Goal: Task Accomplishment & Management: Manage account settings

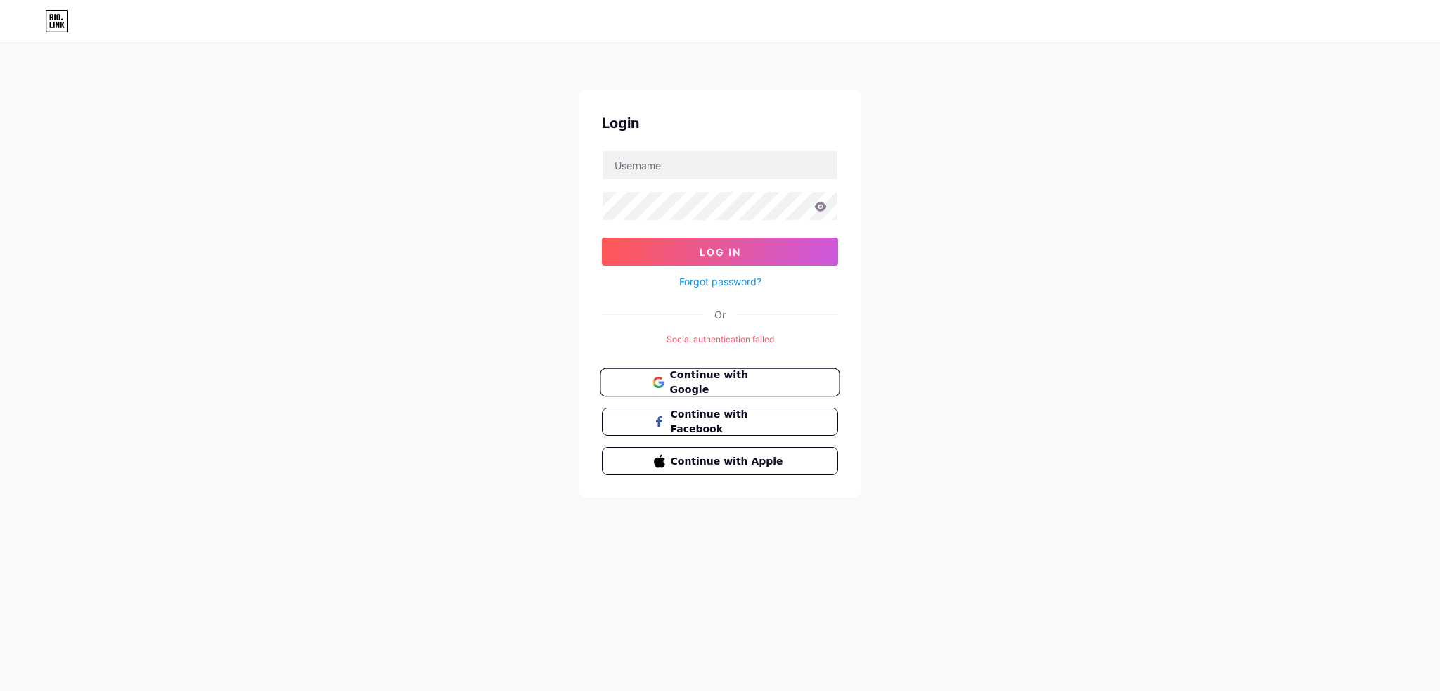
click at [760, 385] on span "Continue with Google" at bounding box center [728, 383] width 117 height 30
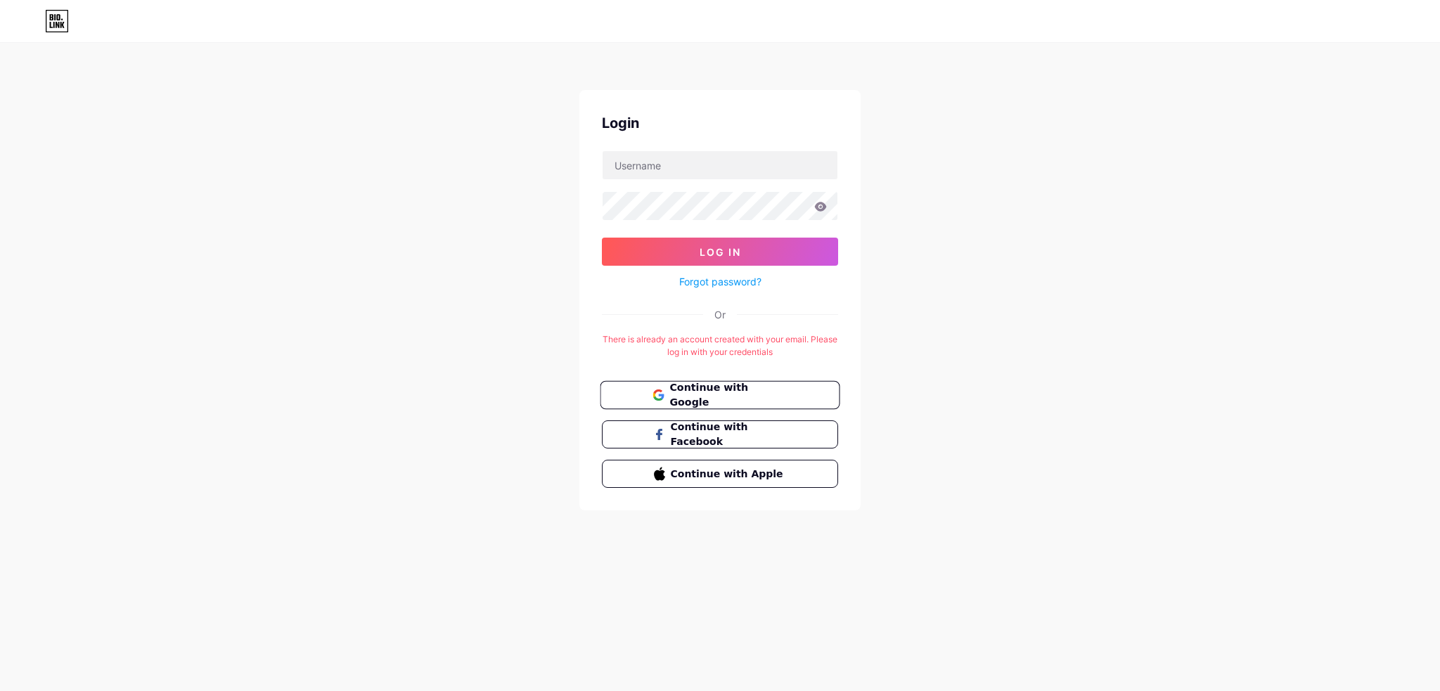
click at [731, 385] on span "Continue with Google" at bounding box center [728, 395] width 117 height 30
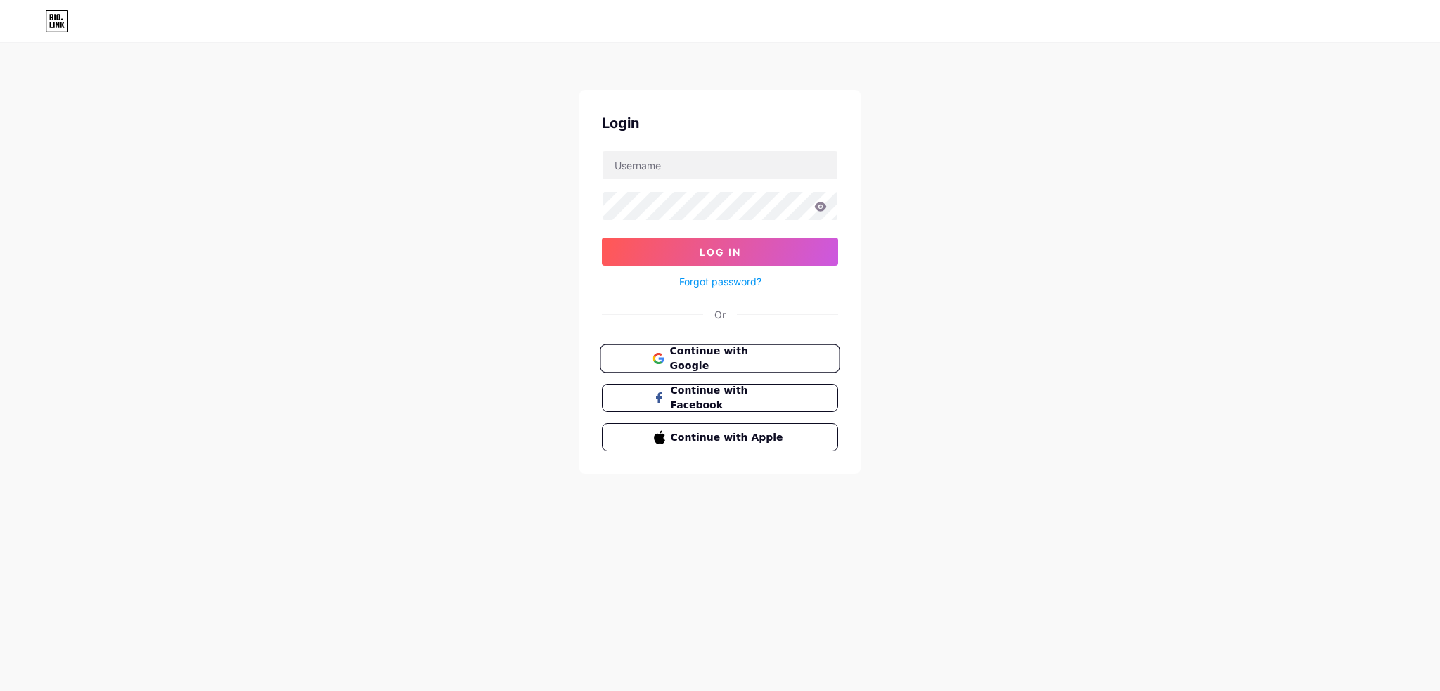
click at [741, 362] on span "Continue with Google" at bounding box center [728, 359] width 117 height 30
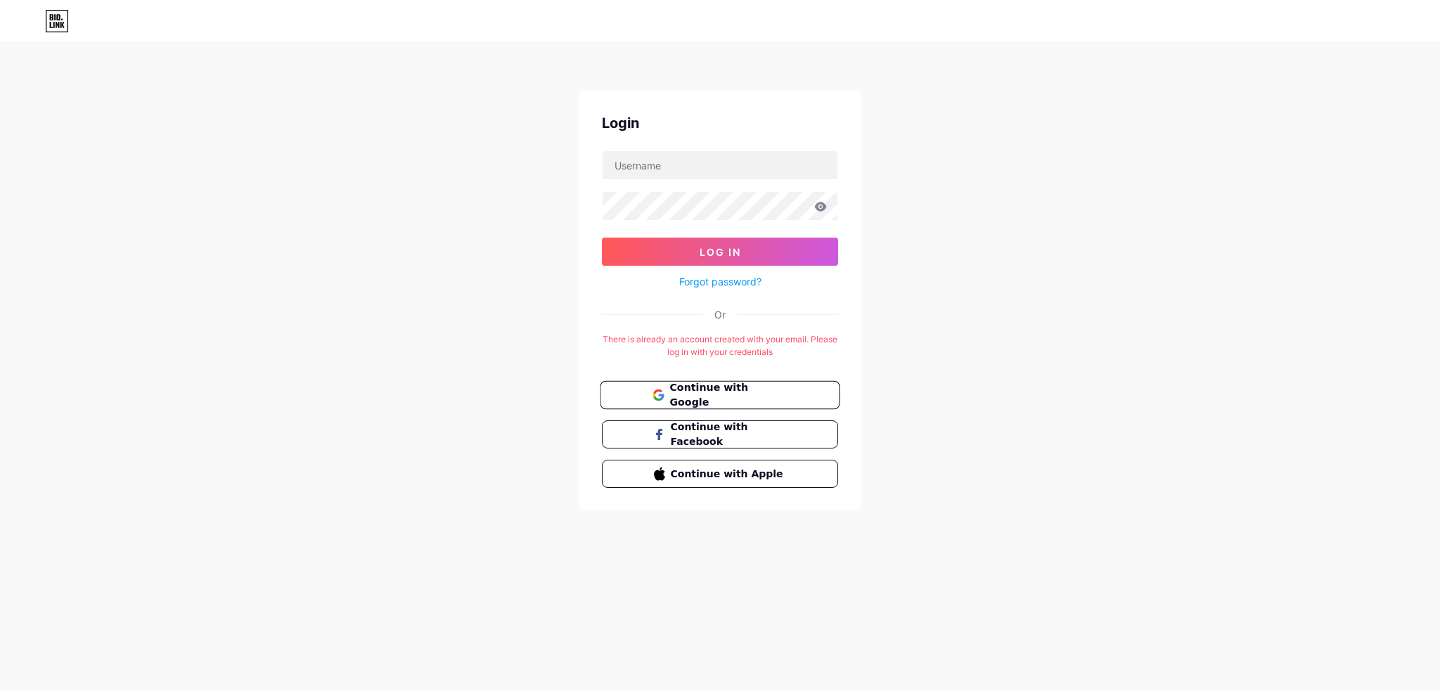
click at [746, 395] on span "Continue with Google" at bounding box center [728, 395] width 117 height 30
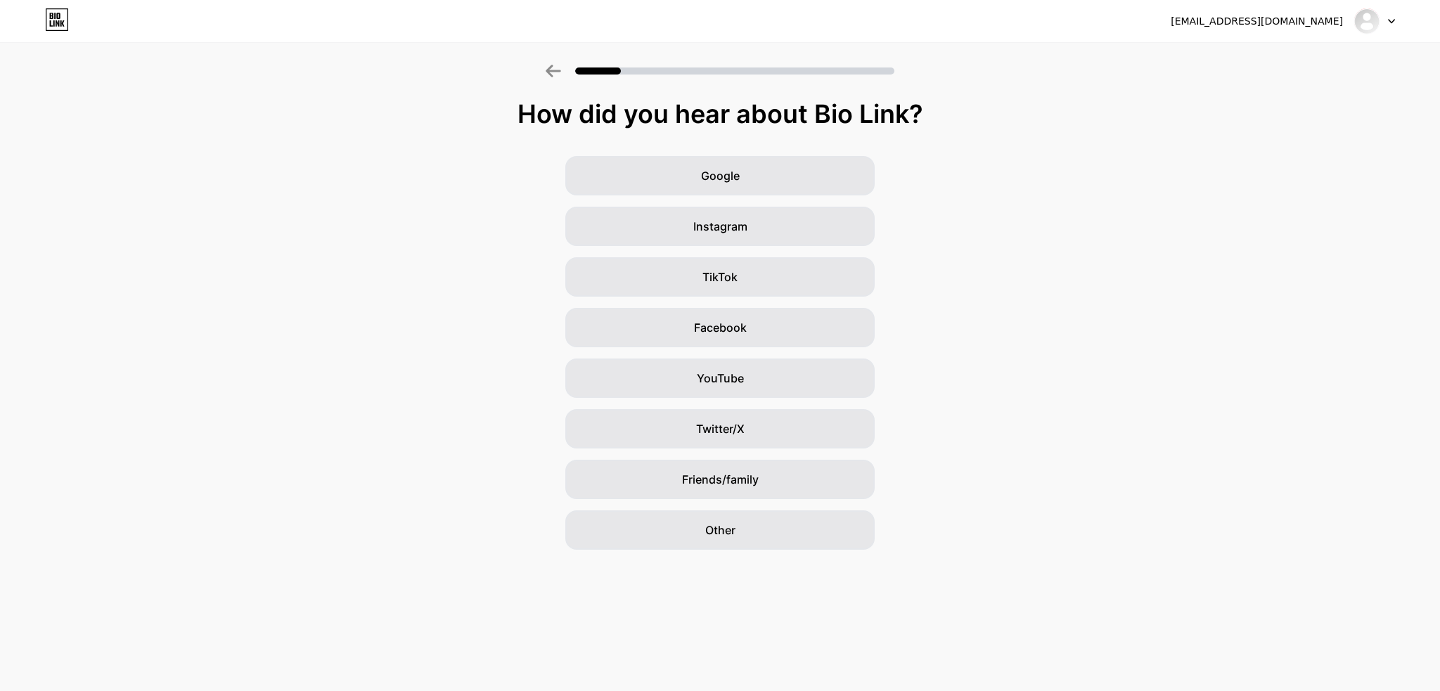
click at [1390, 19] on icon at bounding box center [1391, 21] width 7 height 5
click at [1314, 55] on li "Logout" at bounding box center [1307, 58] width 174 height 38
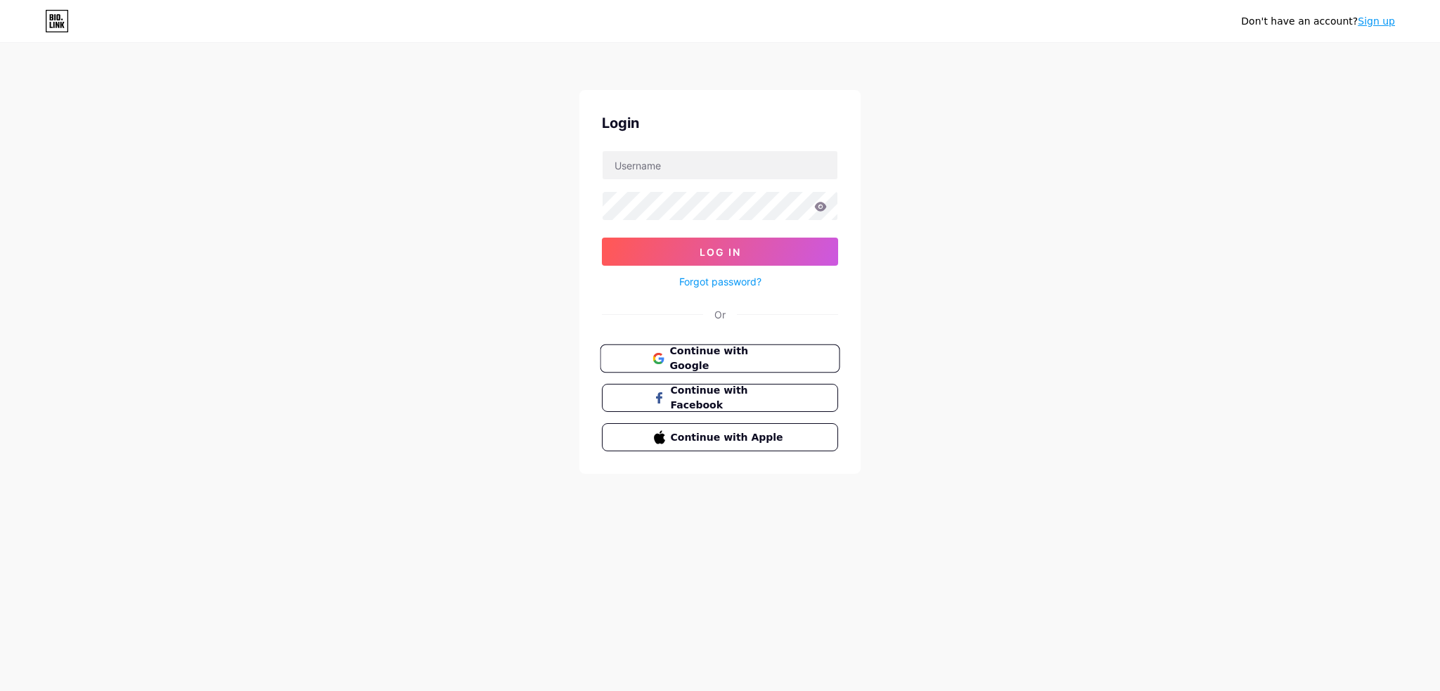
click at [695, 359] on span "Continue with Google" at bounding box center [728, 359] width 117 height 30
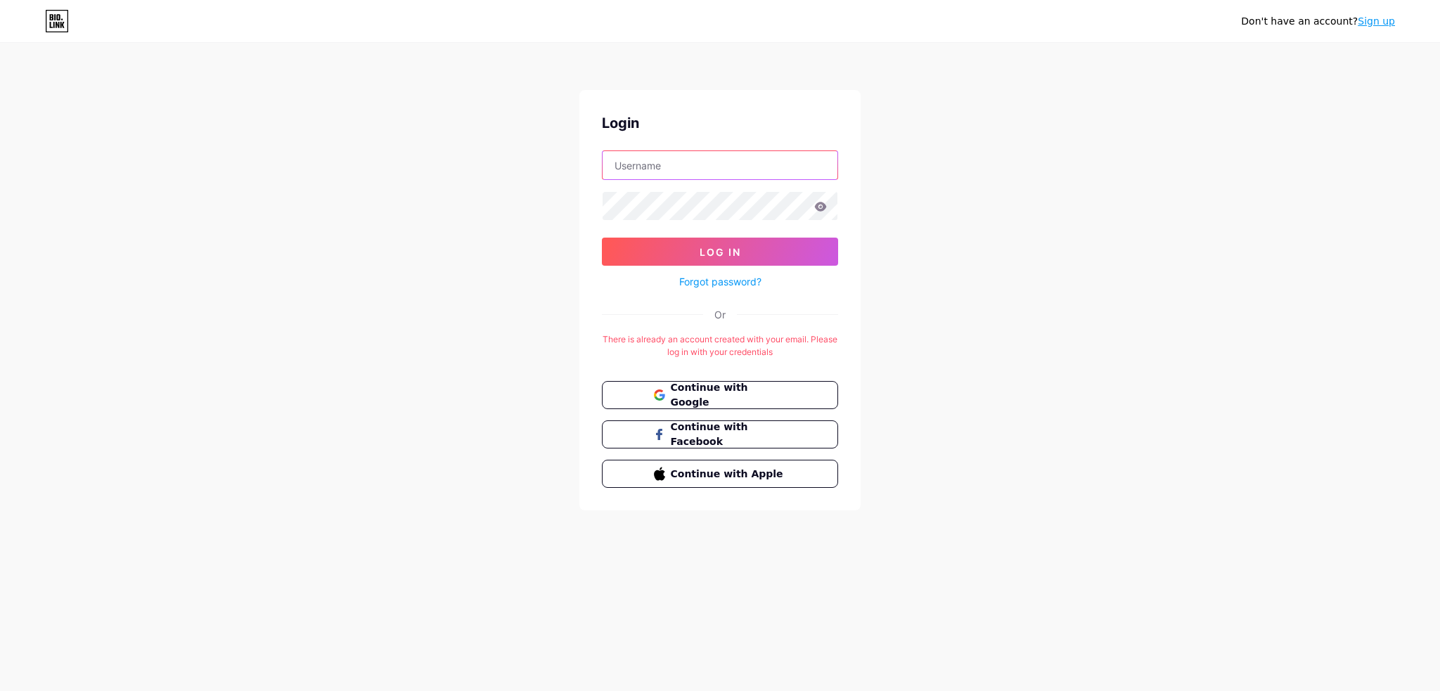
click at [696, 167] on input "text" at bounding box center [720, 165] width 235 height 28
type input "[EMAIL_ADDRESS][DOMAIN_NAME]"
click at [756, 250] on button "Log In" at bounding box center [720, 252] width 236 height 28
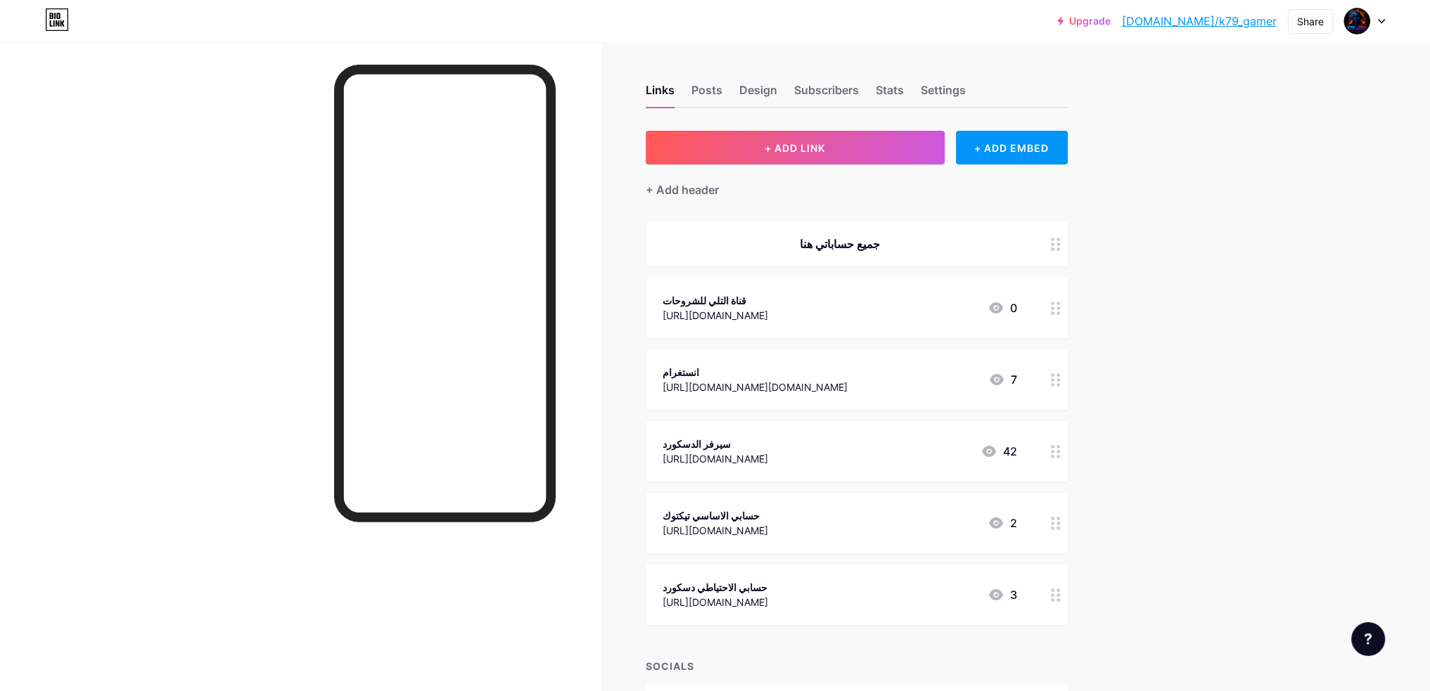
click at [747, 396] on div "انستغرام https://www.instagram.com/q.karrar997?igsh=MXVmcXJvbmxtbnB0bA== 7" at bounding box center [857, 380] width 422 height 60
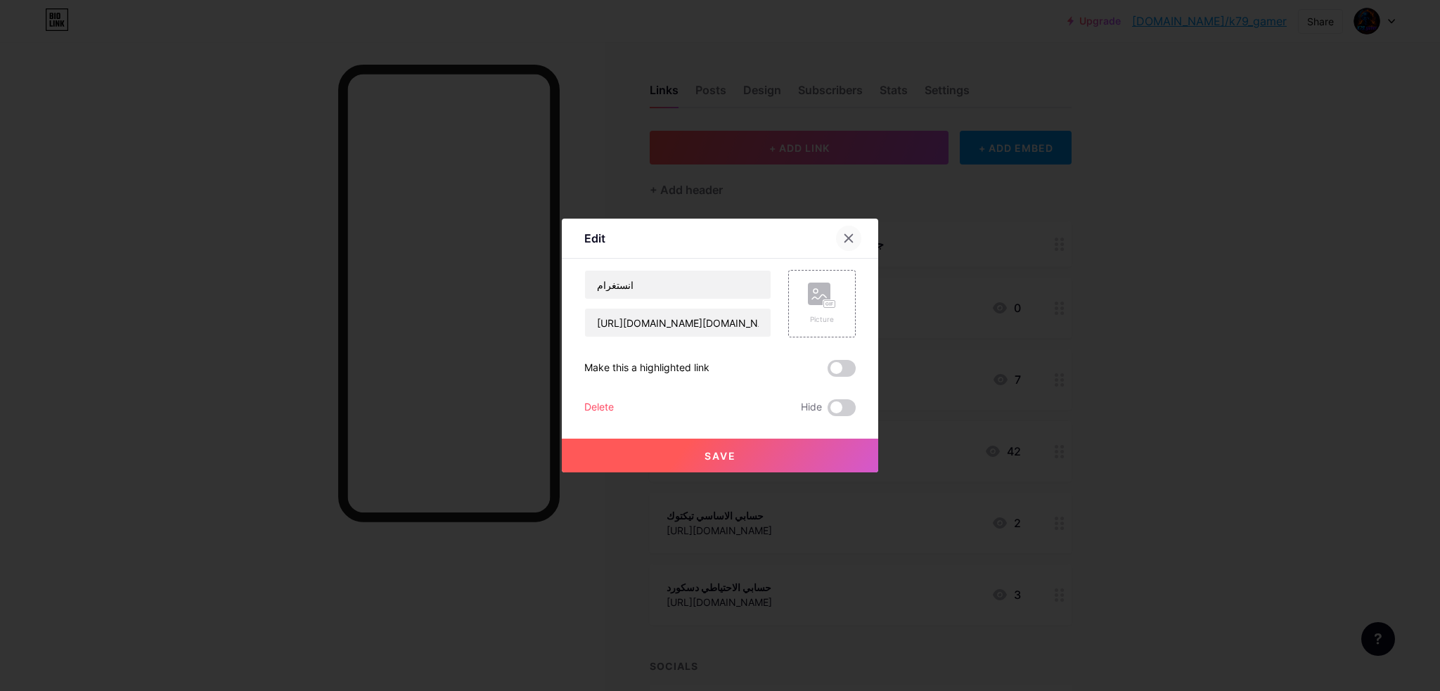
click at [850, 238] on icon at bounding box center [848, 238] width 11 height 11
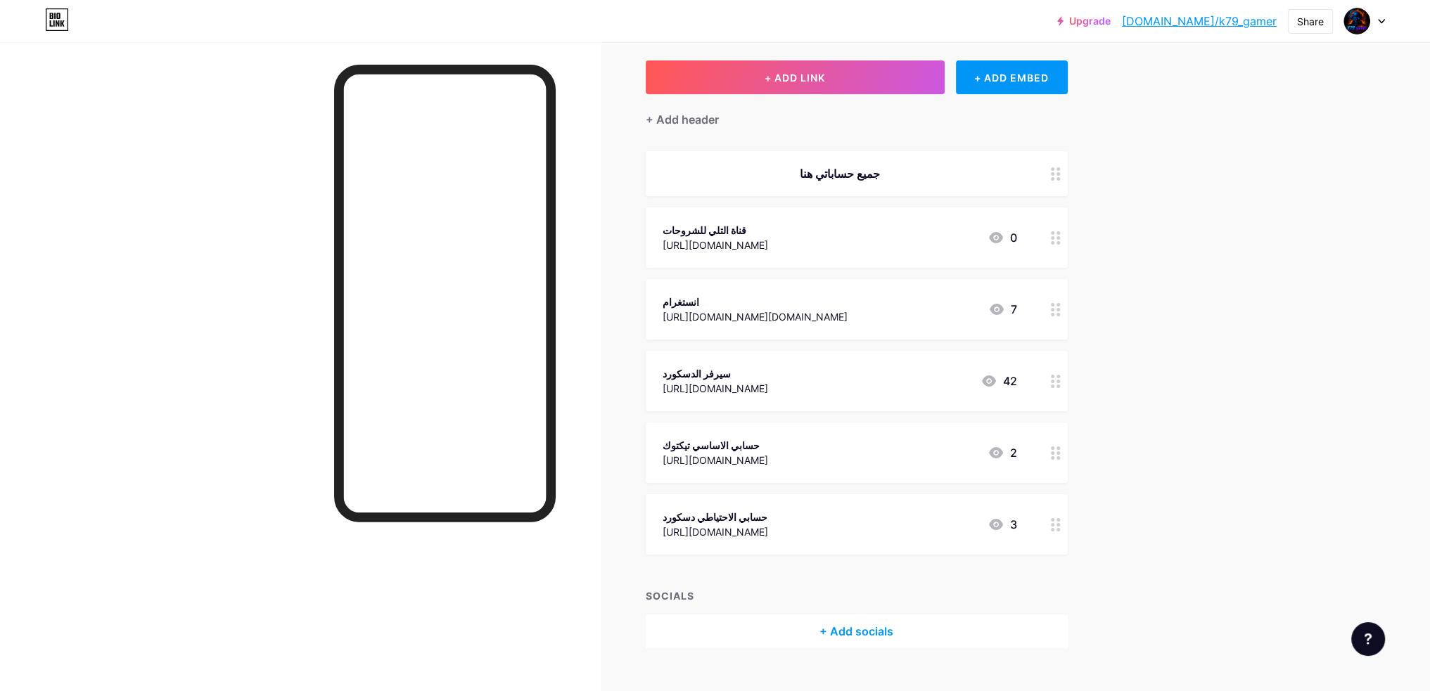
scroll to position [96, 0]
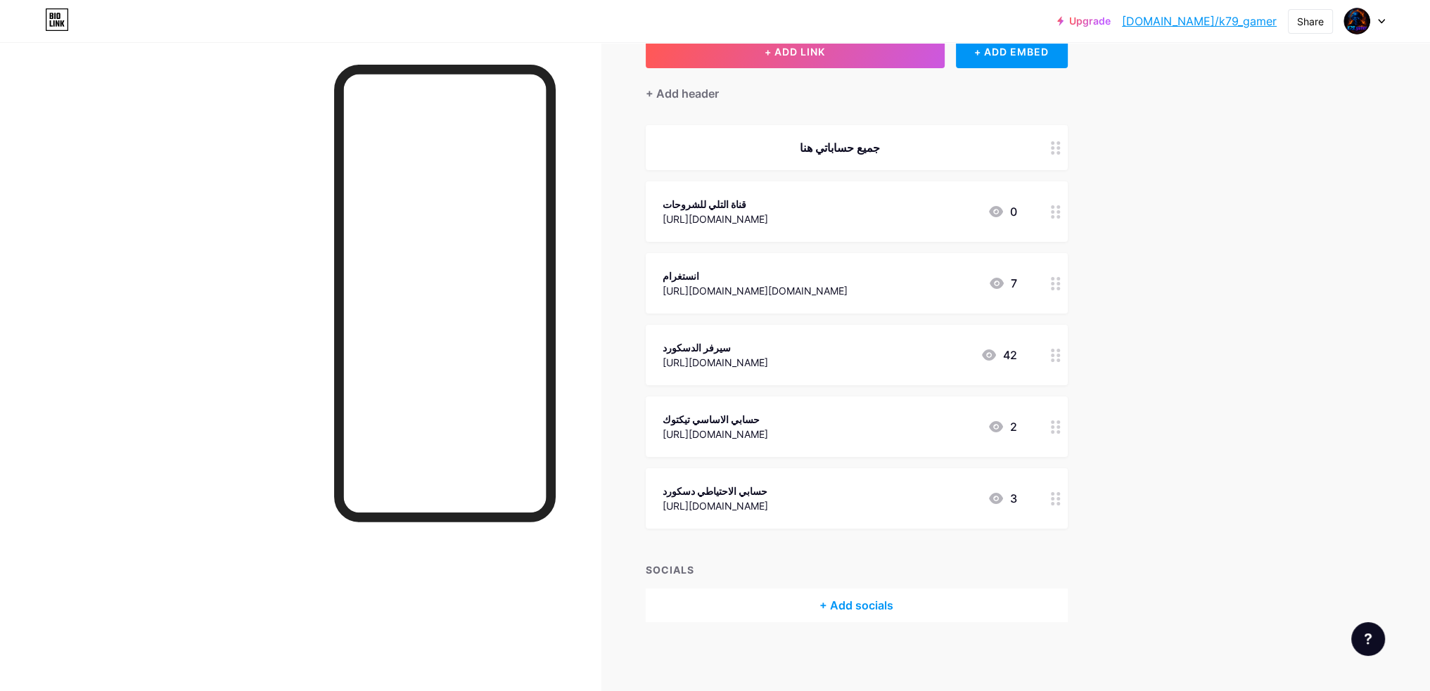
click at [762, 345] on div "سيرفر الدسكورد" at bounding box center [715, 347] width 105 height 15
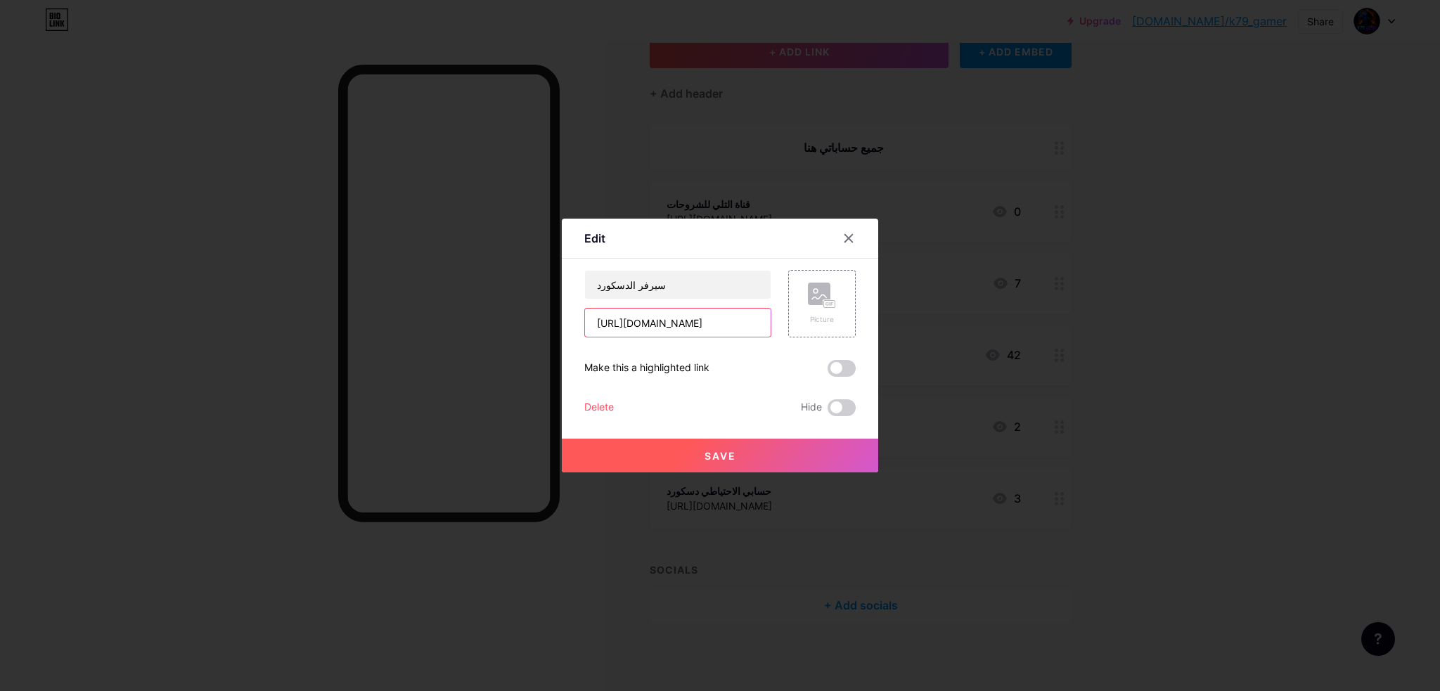
click at [709, 324] on input "https://discord.gg/7wM3a3bDjy" at bounding box center [678, 323] width 186 height 28
click at [708, 324] on input "https://discord.gg/7wM3a3bDjy" at bounding box center [678, 323] width 186 height 28
click at [751, 319] on input "https://discord.gg/7wM3a3bDjy" at bounding box center [678, 323] width 186 height 28
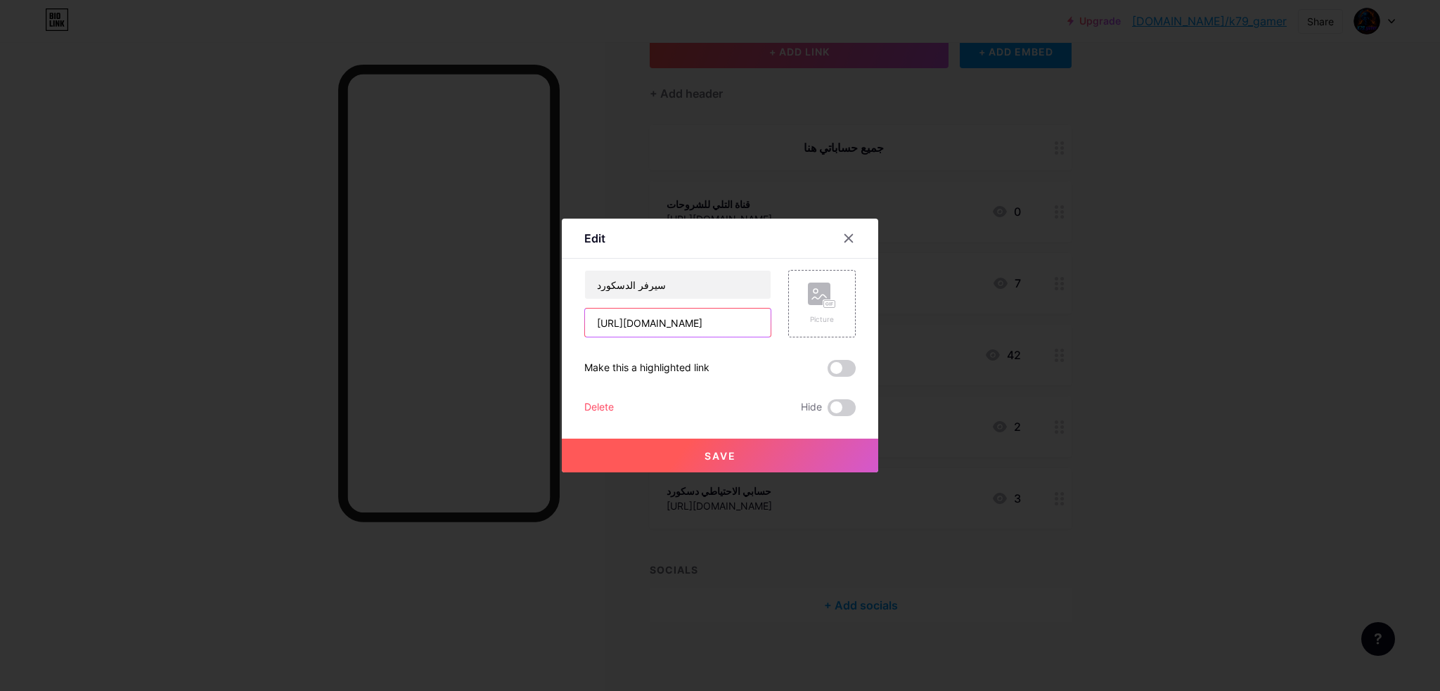
drag, startPoint x: 756, startPoint y: 320, endPoint x: 594, endPoint y: 319, distance: 162.5
click at [594, 319] on input "https://discord.gg/7wM3a3bDjy" at bounding box center [678, 323] width 186 height 28
click at [771, 454] on button "Save" at bounding box center [720, 456] width 316 height 34
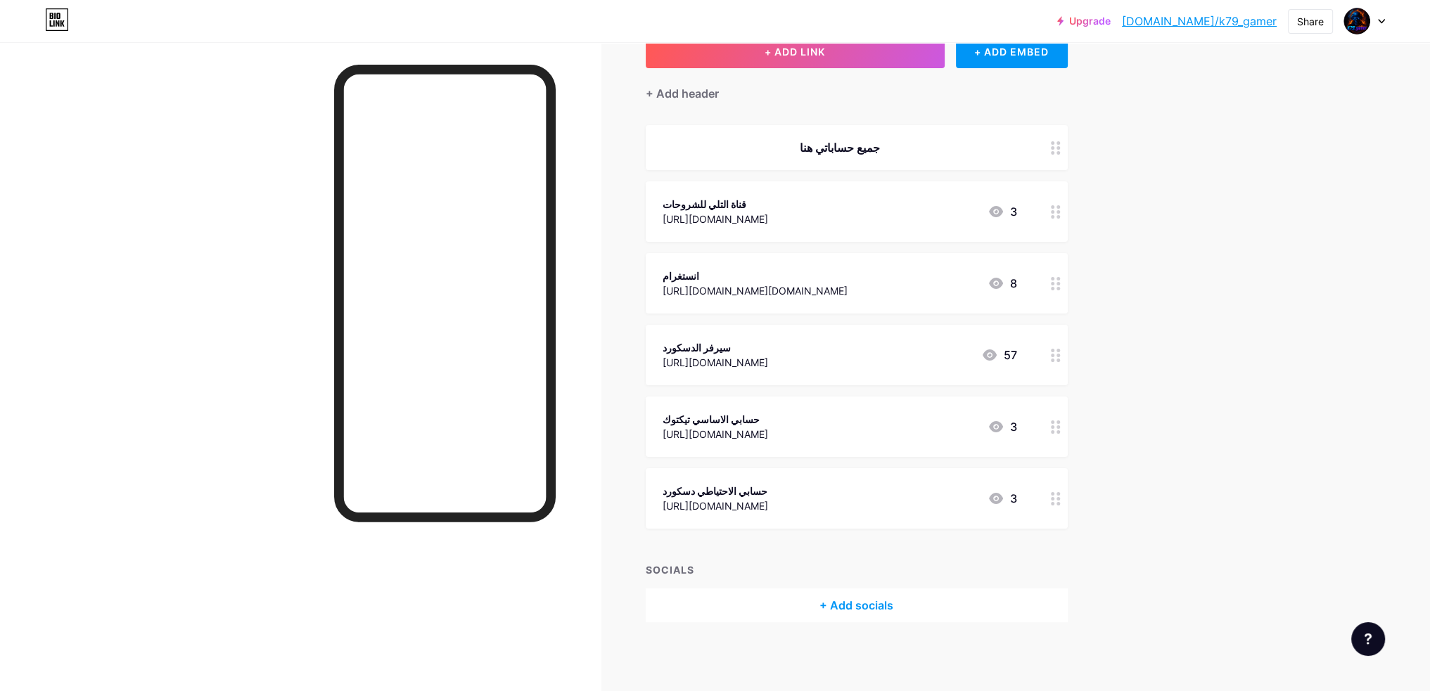
click at [711, 487] on div "حسابي الاحتياطي دسكورد" at bounding box center [715, 491] width 105 height 15
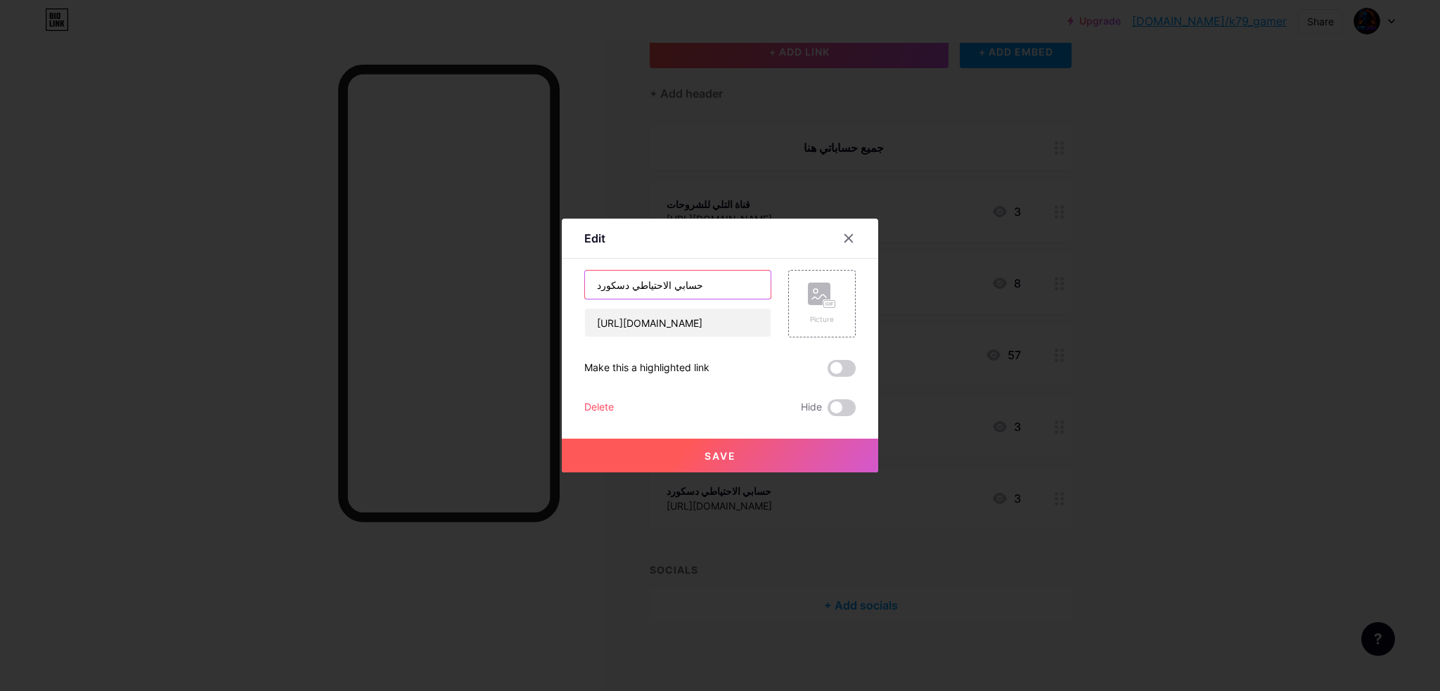
click at [611, 288] on input "حسابي الاحتياطي دسكورد" at bounding box center [678, 285] width 186 height 28
type input "حسابي الاحتياطي تيكتوك"
click at [730, 459] on span "Save" at bounding box center [721, 456] width 32 height 12
